Goal: Find specific page/section: Find specific page/section

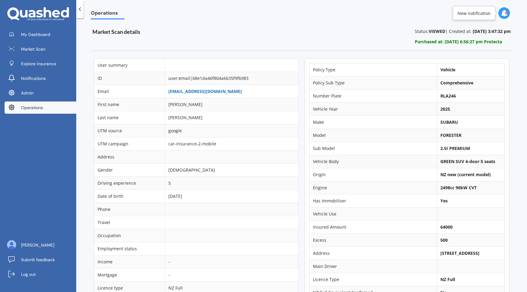
click at [192, 93] on link "[EMAIL_ADDRESS][DOMAIN_NAME]" at bounding box center [204, 91] width 73 height 6
